Goal: Task Accomplishment & Management: Manage account settings

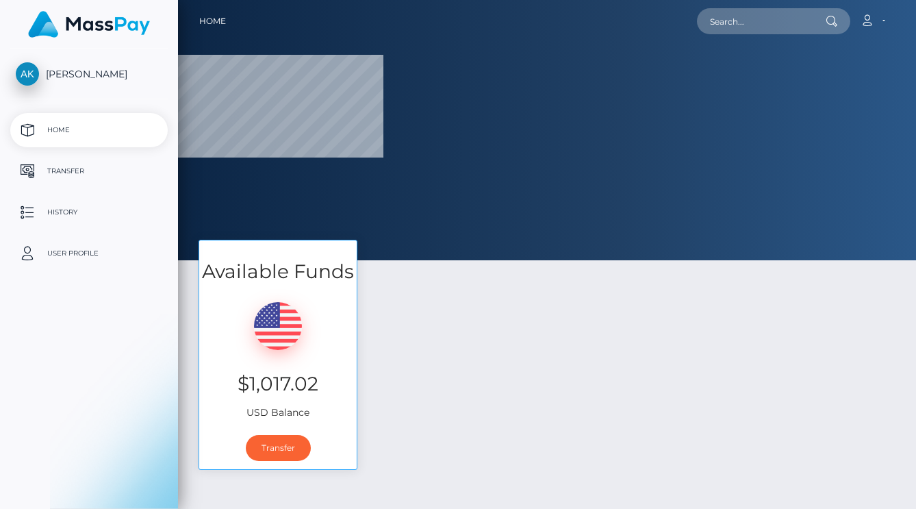
select select
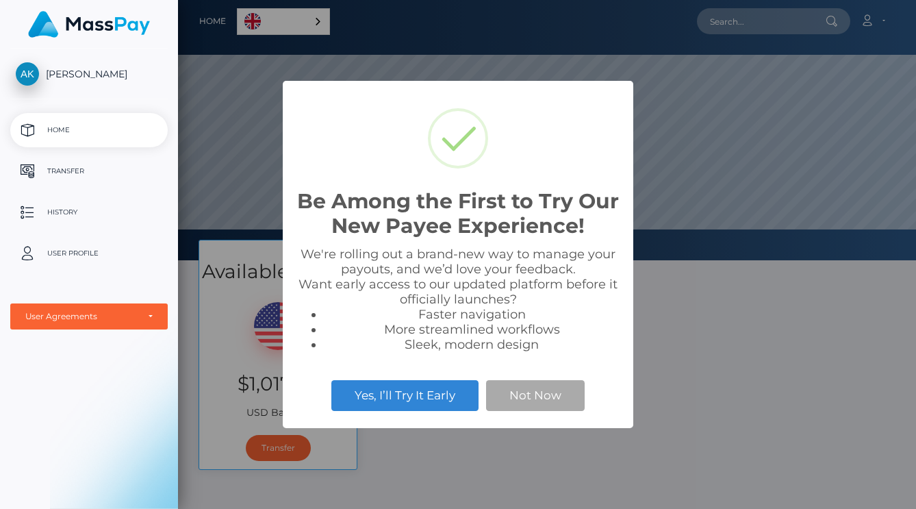
scroll to position [260, 738]
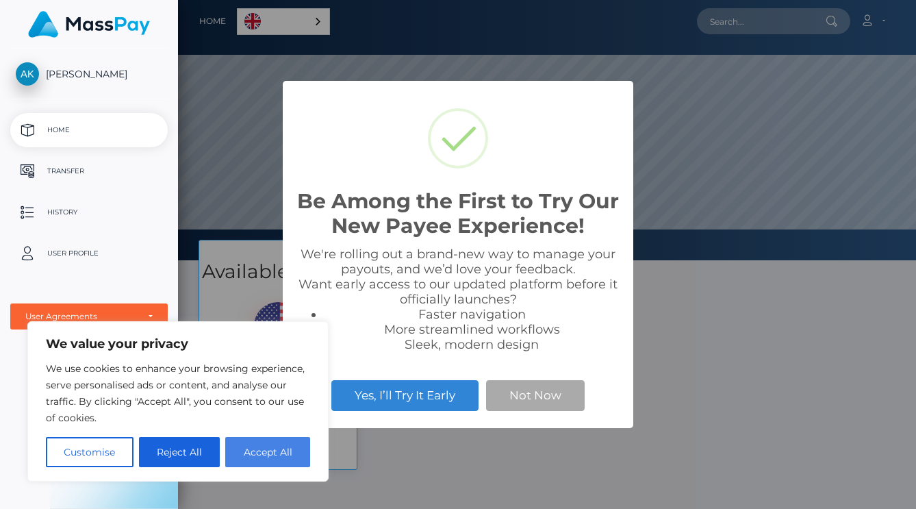
click at [279, 458] on button "Accept All" at bounding box center [267, 452] width 85 height 30
checkbox input "true"
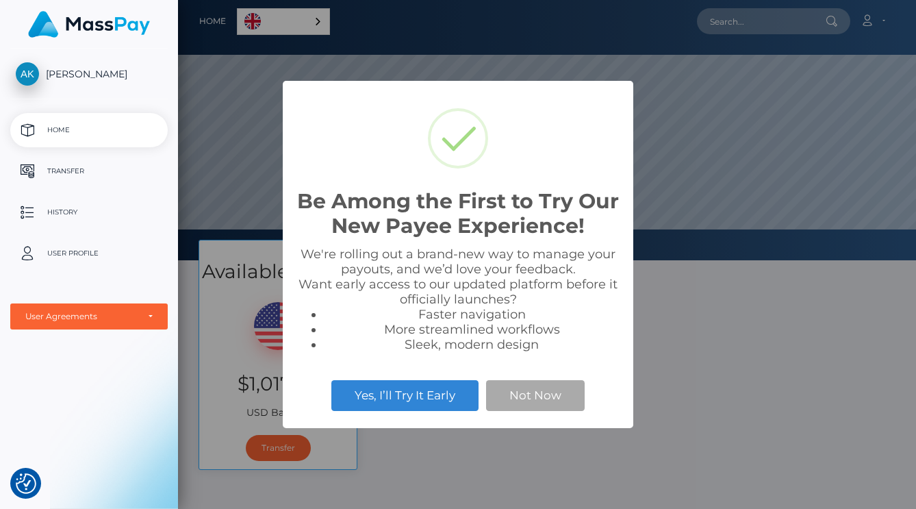
click at [755, 349] on div "Be Among the First to Try Our New Payee Experience! × We're rolling out a brand…" at bounding box center [458, 254] width 916 height 509
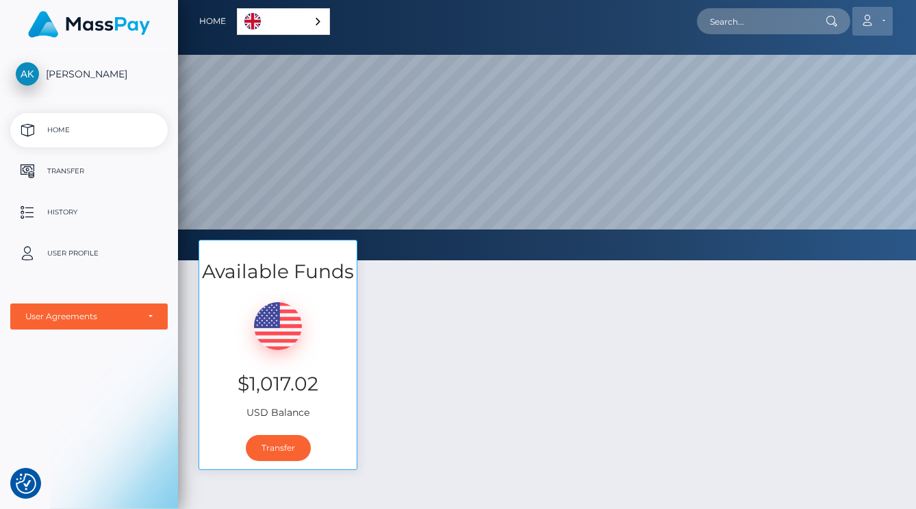
click at [884, 20] on link "Account" at bounding box center [873, 21] width 40 height 29
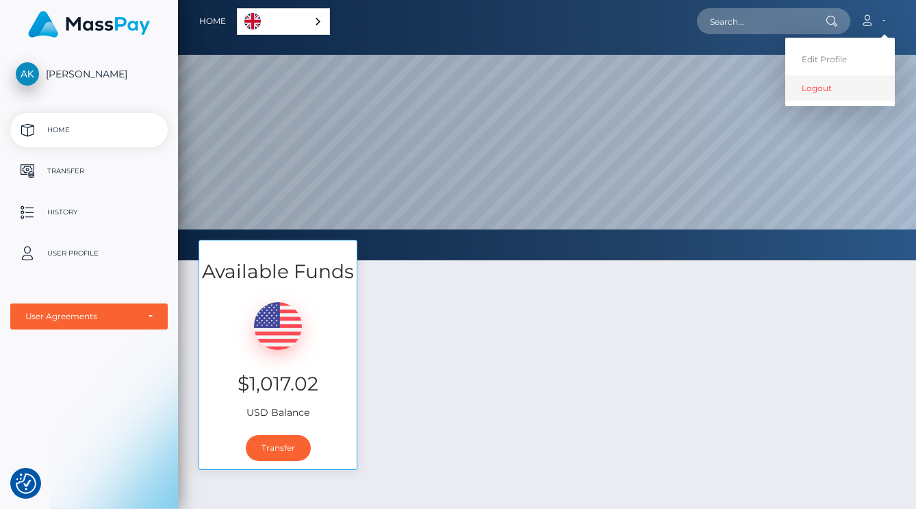
click at [816, 92] on link "Logout" at bounding box center [840, 87] width 110 height 25
